Goal: Task Accomplishment & Management: Complete application form

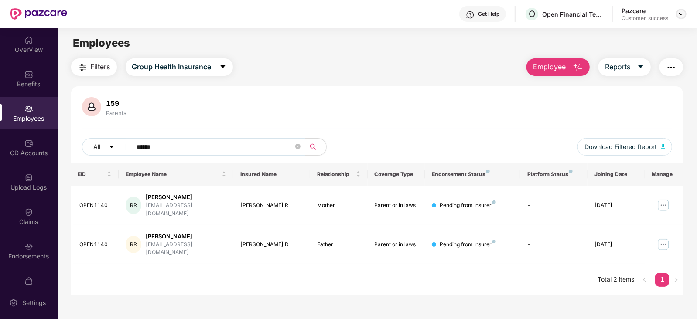
click at [683, 14] on img at bounding box center [681, 13] width 7 height 7
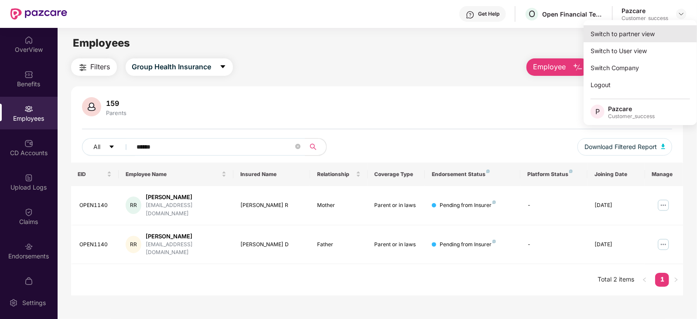
click at [657, 39] on div "Switch to partner view" at bounding box center [639, 33] width 113 height 17
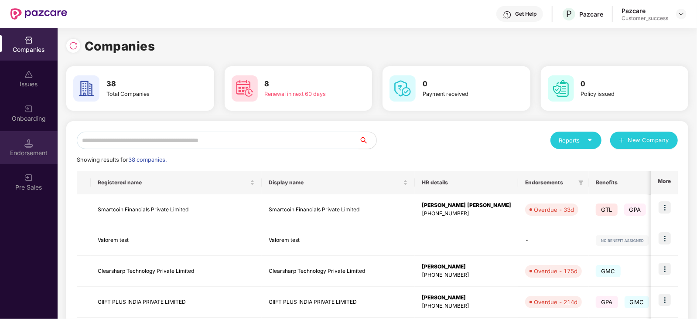
click at [51, 156] on div "Endorsement" at bounding box center [29, 153] width 58 height 9
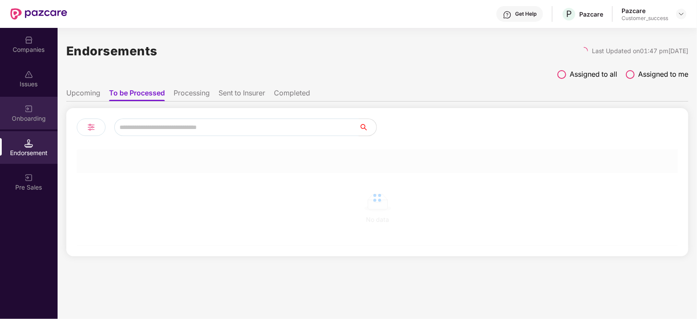
click at [39, 116] on div "Onboarding" at bounding box center [29, 118] width 58 height 9
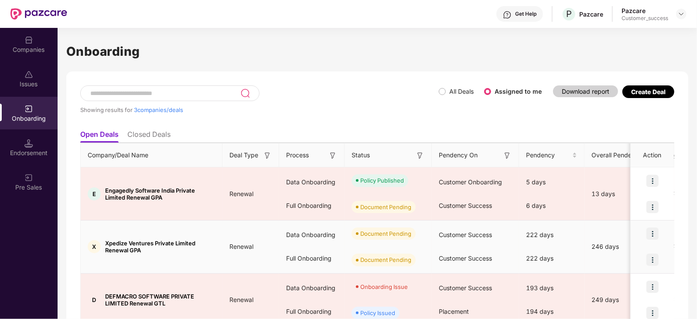
scroll to position [39, 0]
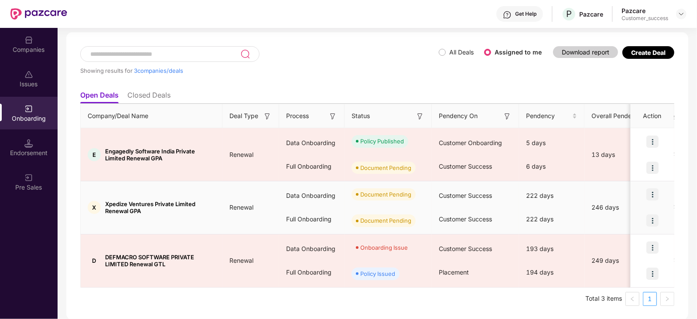
click at [654, 194] on img at bounding box center [652, 194] width 12 height 12
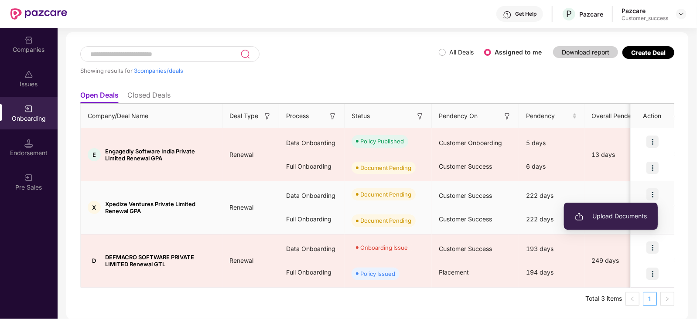
click at [610, 216] on span "Upload Documents" at bounding box center [611, 216] width 72 height 10
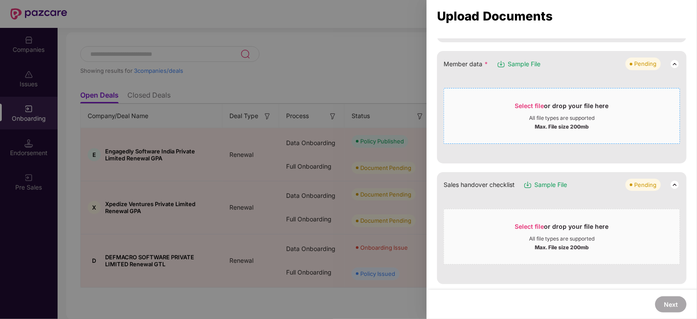
scroll to position [98, 0]
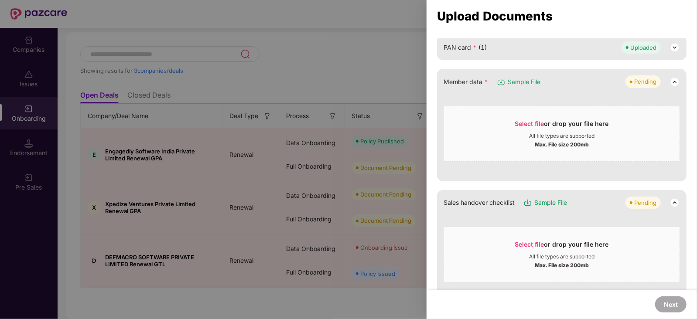
click at [525, 81] on span "Sample File" at bounding box center [524, 82] width 33 height 10
click at [518, 123] on span "Select file" at bounding box center [529, 123] width 29 height 7
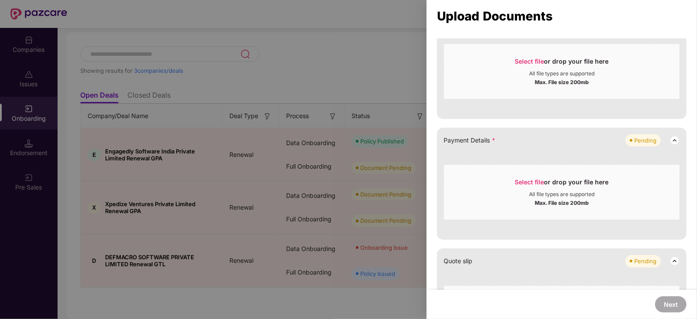
scroll to position [316, 0]
click at [555, 179] on div "Select file or drop your file here" at bounding box center [562, 183] width 94 height 13
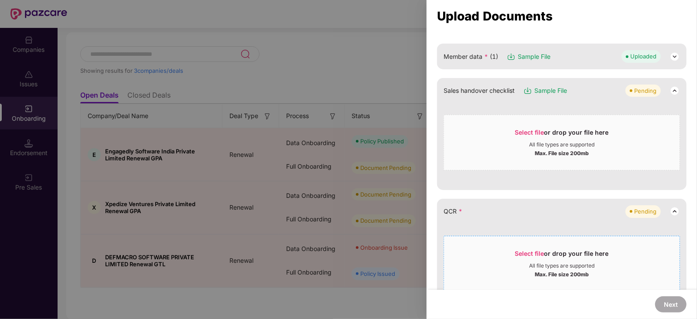
scroll to position [199, 0]
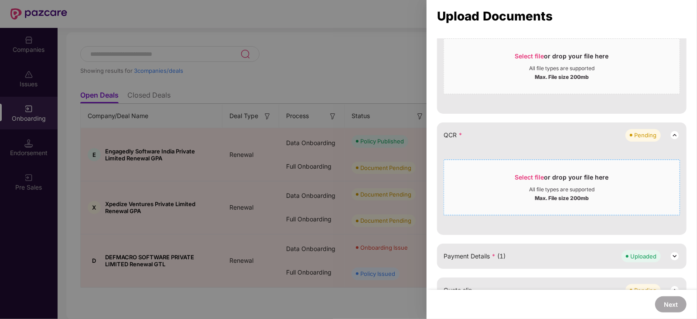
click at [517, 184] on div "Select file or drop your file here" at bounding box center [562, 179] width 94 height 13
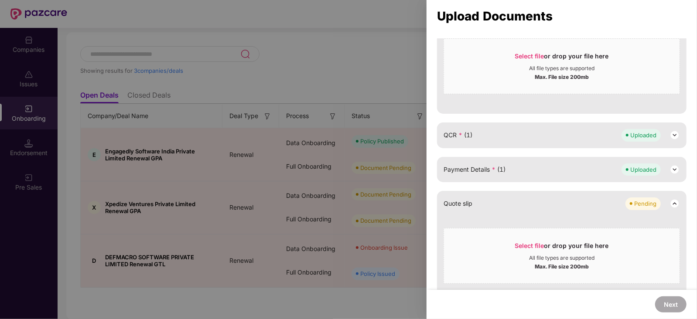
click at [501, 132] on div "QCR * (1) Uploaded" at bounding box center [561, 135] width 236 height 12
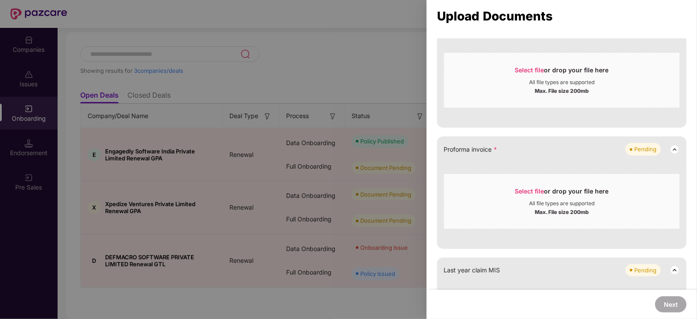
scroll to position [607, 0]
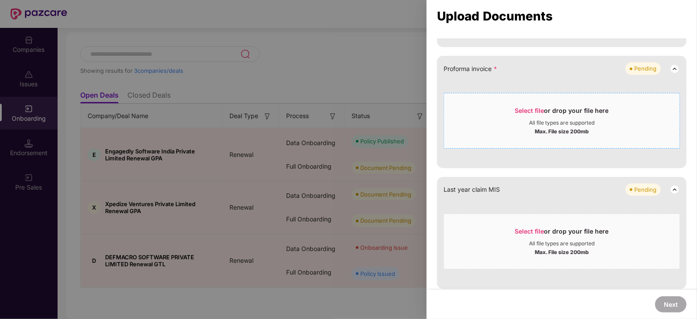
click at [519, 116] on div "Select file or drop your file here" at bounding box center [562, 112] width 94 height 13
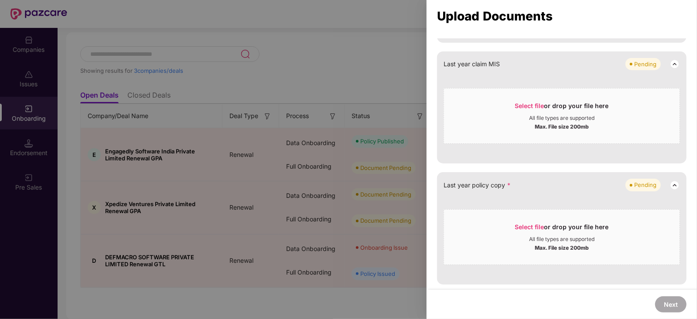
scroll to position [645, 0]
click at [514, 218] on span "Select file or drop your file here All file types are supported Max. File size …" at bounding box center [561, 238] width 235 height 42
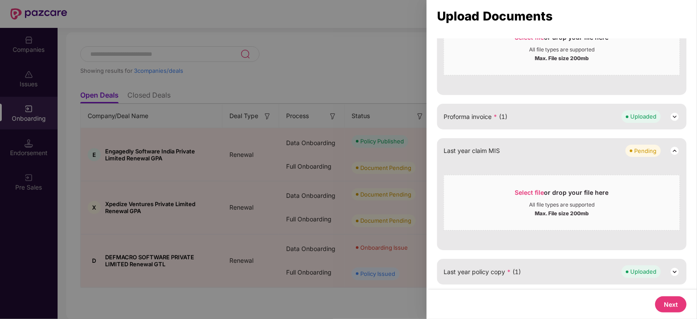
scroll to position [558, 0]
click at [674, 300] on button "Next" at bounding box center [670, 304] width 31 height 16
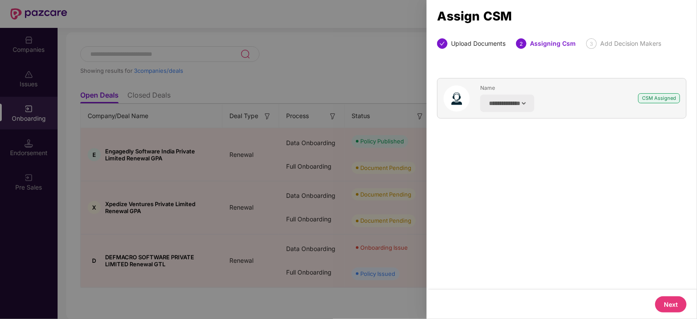
click at [672, 304] on button "Next" at bounding box center [670, 304] width 31 height 16
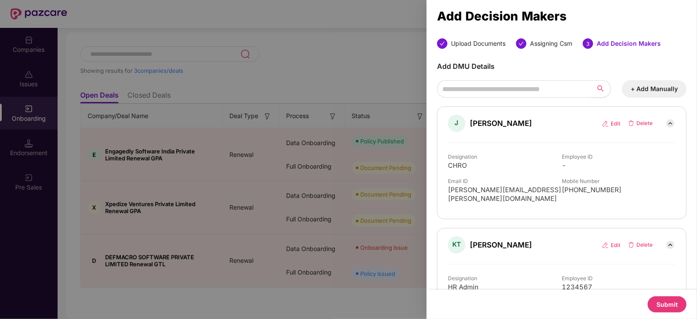
click at [672, 304] on button "Submit" at bounding box center [666, 304] width 39 height 16
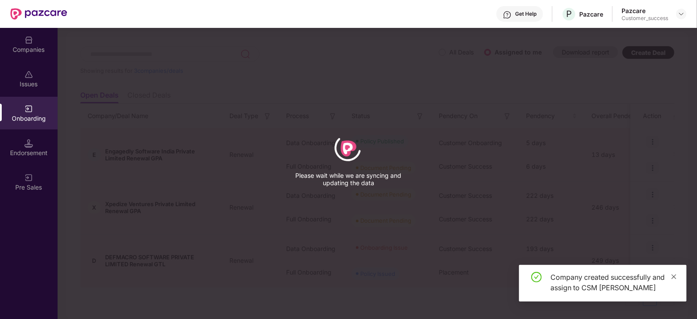
click at [676, 276] on icon "close" at bounding box center [674, 277] width 6 height 6
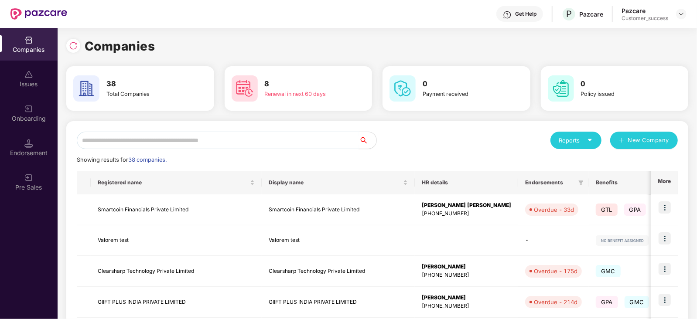
click at [222, 145] on input "text" at bounding box center [218, 140] width 282 height 17
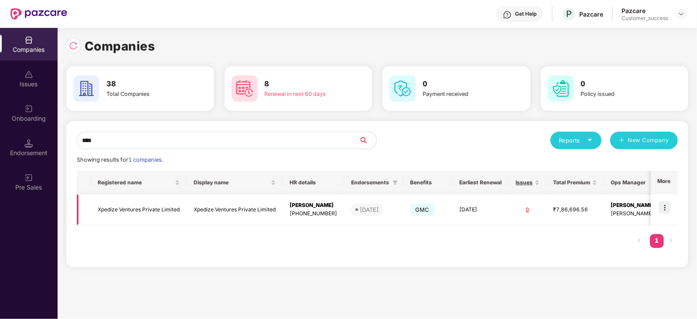
type input "****"
click at [667, 206] on img at bounding box center [664, 207] width 12 height 12
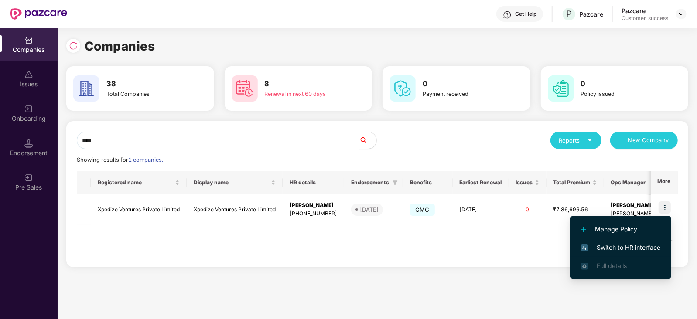
click at [623, 246] on span "Switch to HR interface" at bounding box center [620, 248] width 79 height 10
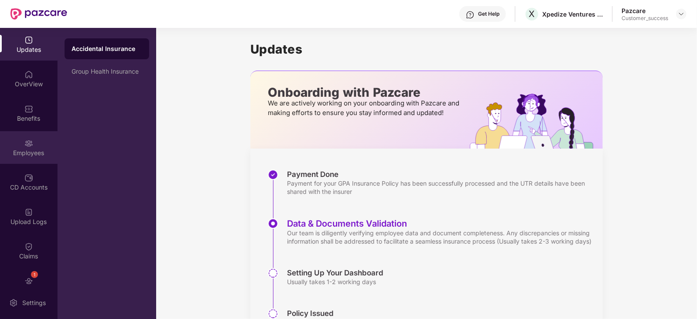
click at [21, 143] on div "Employees" at bounding box center [29, 147] width 58 height 33
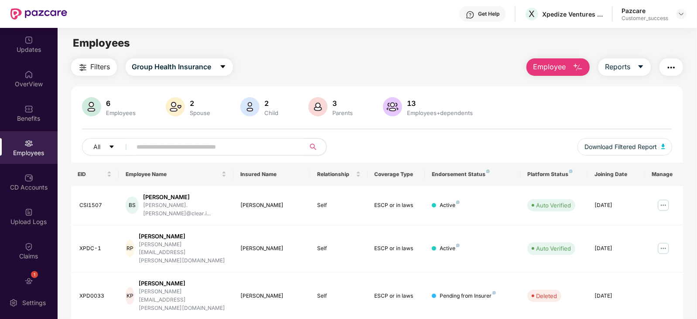
click at [351, 159] on div "All Download Filtered Report" at bounding box center [377, 150] width 590 height 24
click at [623, 144] on span "Download Filtered Report" at bounding box center [620, 147] width 72 height 10
